Goal: Information Seeking & Learning: Learn about a topic

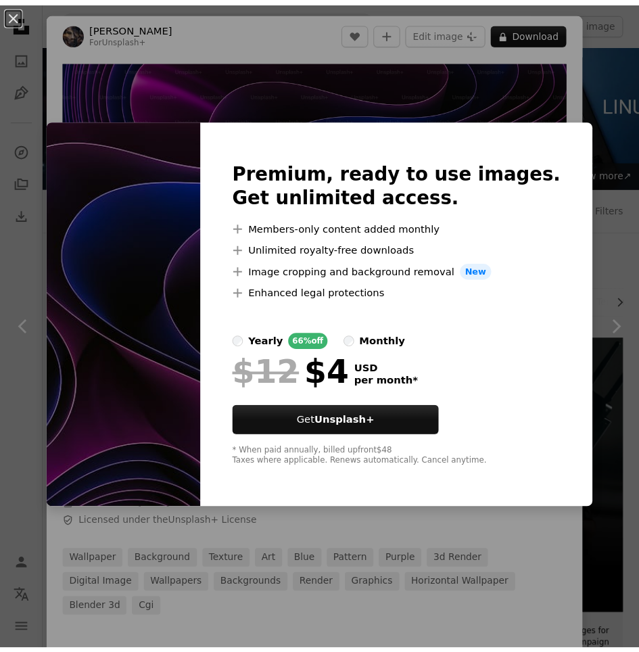
scroll to position [1498, 0]
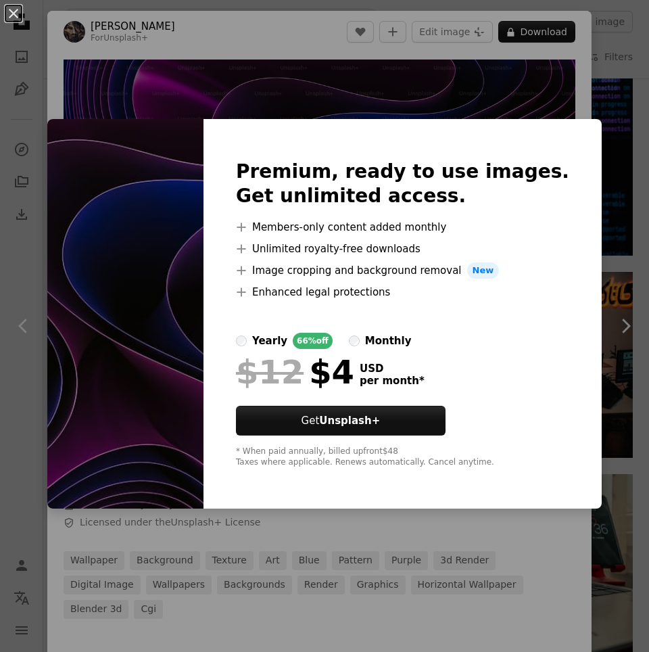
click at [204, 195] on img at bounding box center [125, 314] width 156 height 390
drag, startPoint x: 583, startPoint y: 95, endPoint x: 420, endPoint y: 390, distance: 337.0
click at [583, 95] on div "An X shape Premium, ready to use images. Get unlimited access. A plus sign Memb…" at bounding box center [324, 326] width 649 height 652
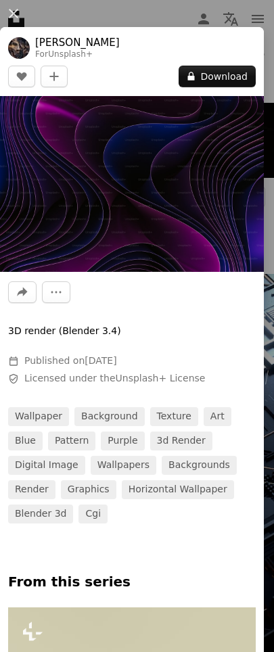
click at [133, 198] on img at bounding box center [132, 184] width 264 height 176
